Goal: Obtain resource: Download file/media

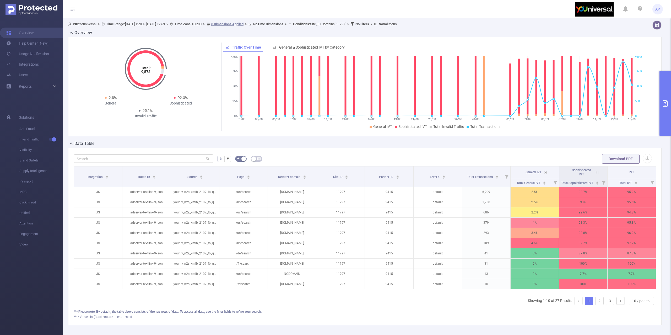
click at [661, 109] on button "primary" at bounding box center [666, 103] width 12 height 65
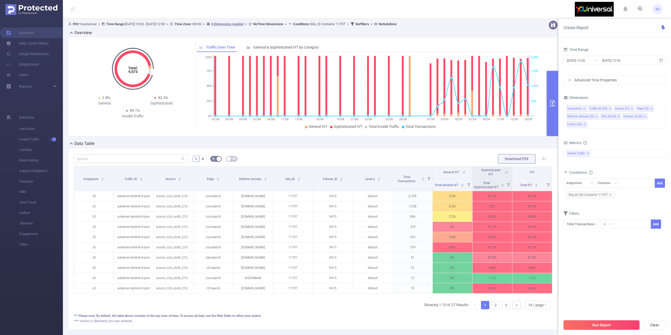
click at [615, 323] on button "Run Report" at bounding box center [602, 324] width 76 height 9
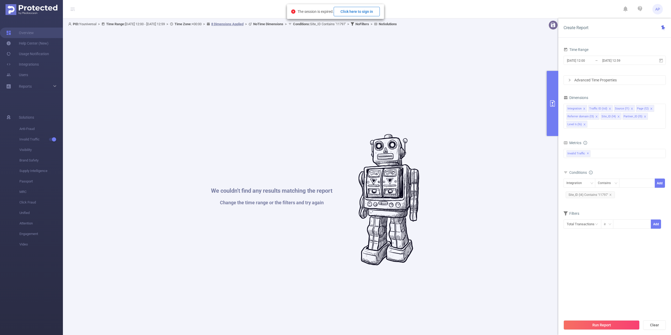
click at [350, 13] on button "Click here to sign in" at bounding box center [357, 11] width 46 height 9
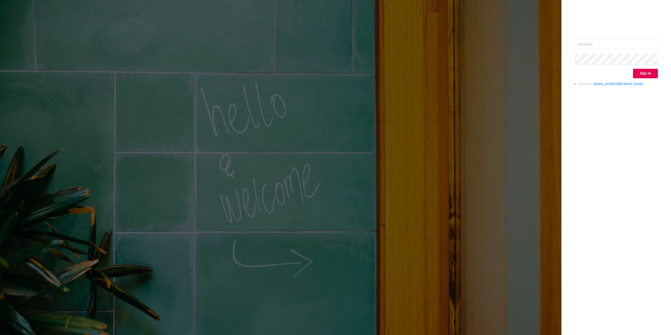
click at [630, 42] on input "text" at bounding box center [616, 44] width 83 height 11
click at [654, 41] on input "text" at bounding box center [616, 44] width 83 height 11
type input "alexandre.persehais@youniversal.com"
click at [642, 74] on button "Sign in" at bounding box center [645, 73] width 25 height 9
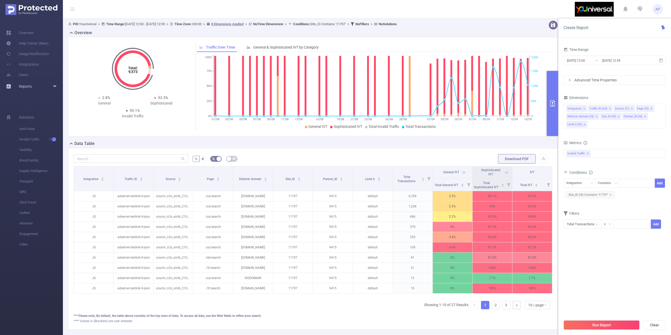
click at [35, 85] on div "Reports" at bounding box center [31, 86] width 63 height 10
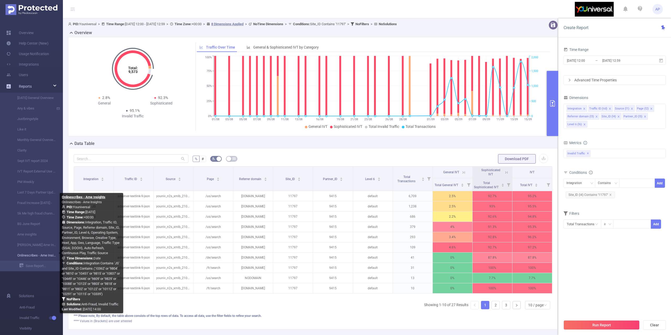
click at [24, 251] on link "Onlinescribes - Ame Insights" at bounding box center [33, 255] width 46 height 10
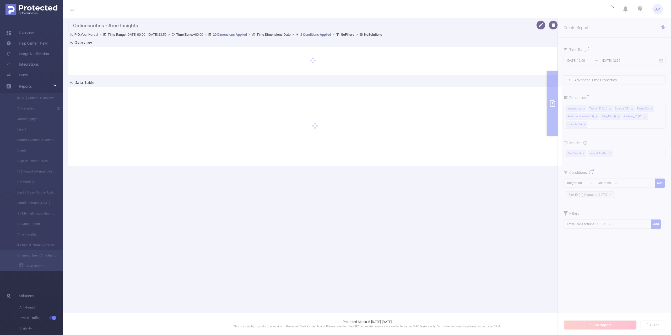
type input "2025-09-16 00:00"
type input "2025-09-16 23:59"
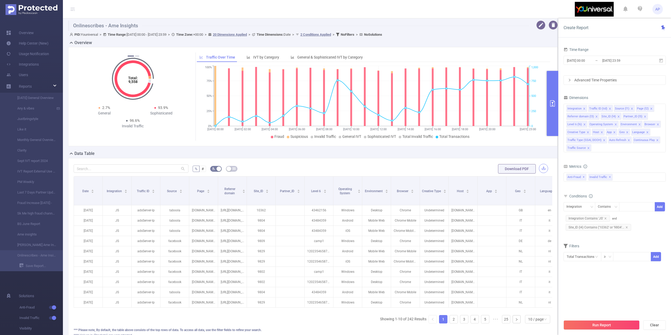
click at [541, 170] on button "button" at bounding box center [543, 168] width 9 height 9
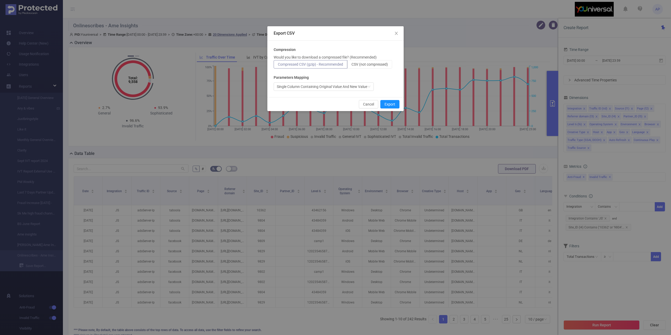
click at [373, 57] on p "Would you like to download a compressed file? (Recommended)" at bounding box center [325, 58] width 103 height 6
click at [369, 59] on p "Would you like to download a compressed file? (Recommended)" at bounding box center [325, 58] width 103 height 6
click at [366, 63] on span "CSV (not compressed)" at bounding box center [370, 64] width 36 height 4
click at [352, 66] on input "CSV (not compressed)" at bounding box center [352, 66] width 0 height 0
click at [387, 107] on button "Export" at bounding box center [390, 104] width 19 height 8
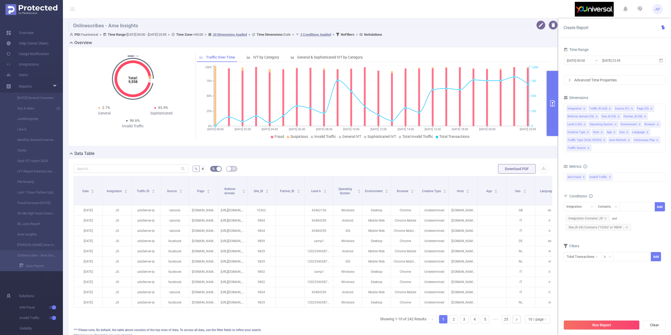
click at [658, 11] on span "AP" at bounding box center [658, 9] width 5 height 10
click at [39, 46] on link "Help Center (New)" at bounding box center [27, 43] width 42 height 10
